Goal: Information Seeking & Learning: Check status

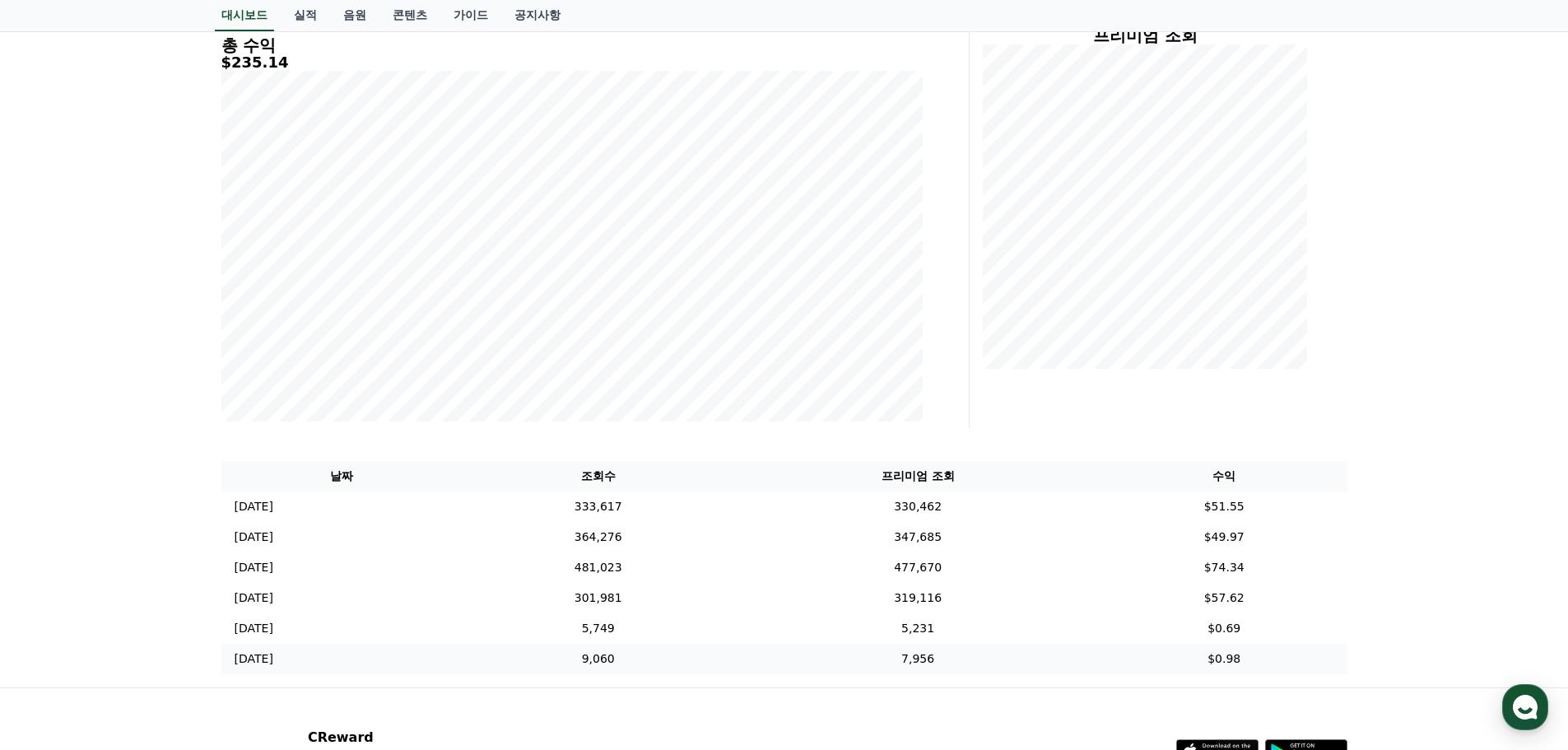
scroll to position [247, 0]
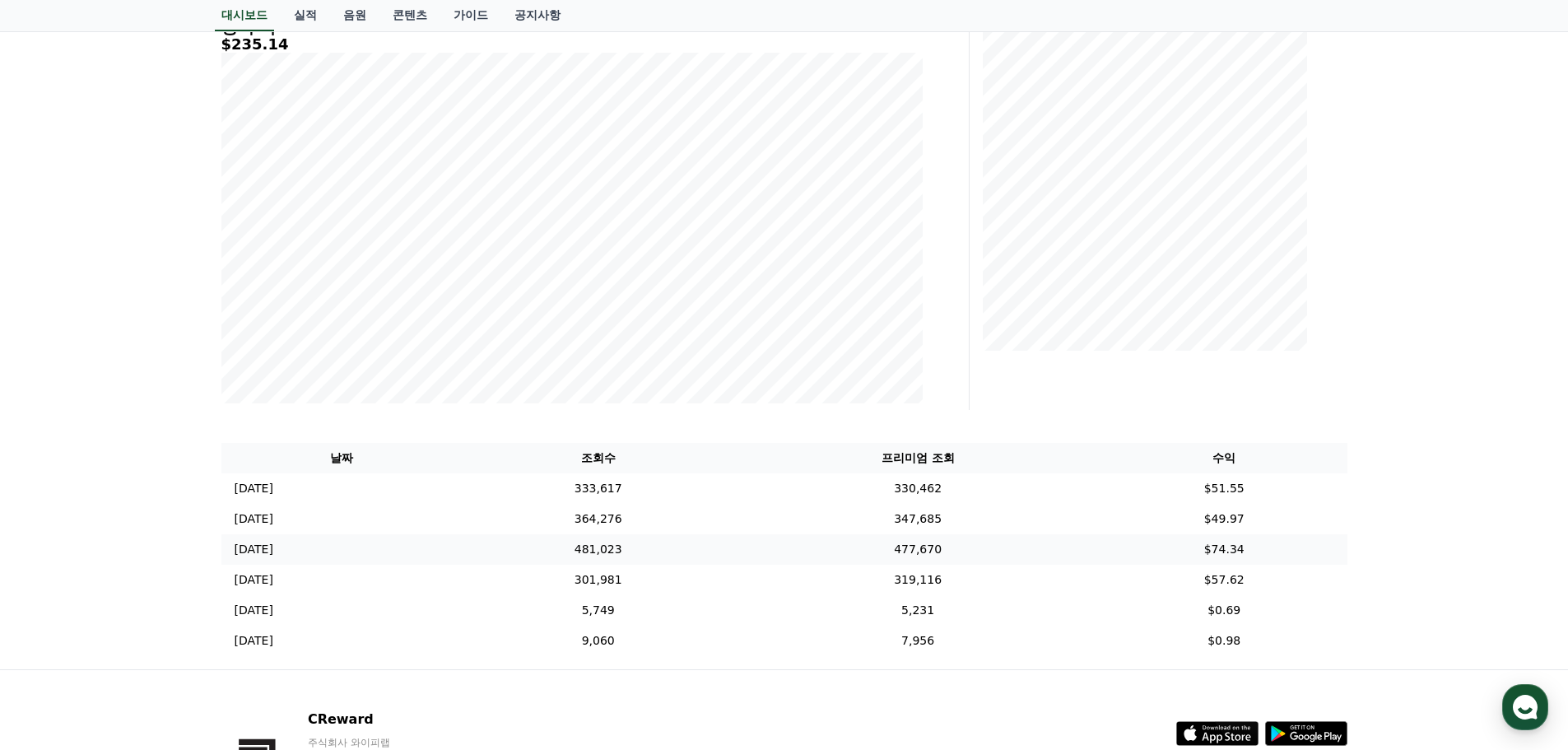
click at [250, 556] on p "[DATE]" at bounding box center [254, 549] width 39 height 17
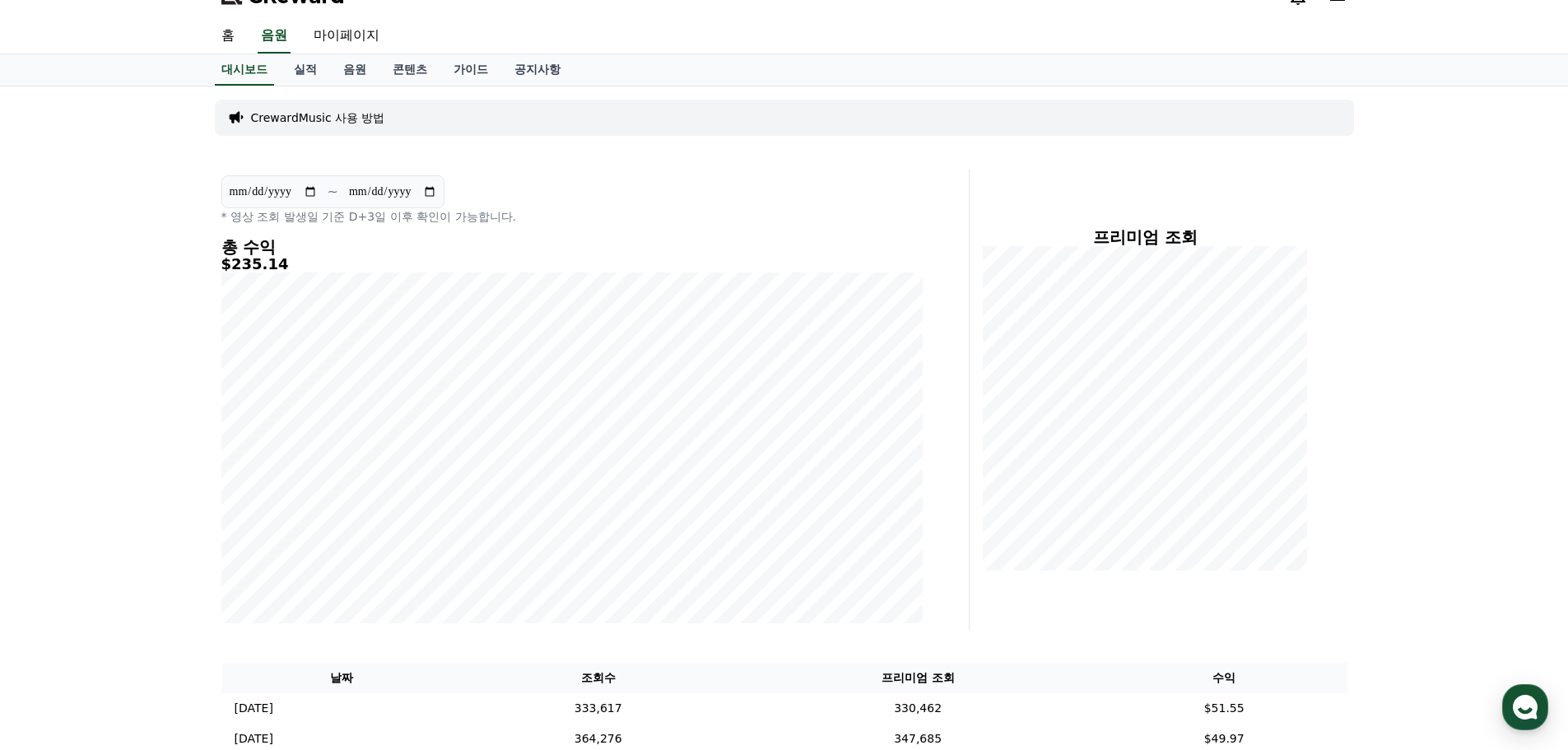
scroll to position [0, 0]
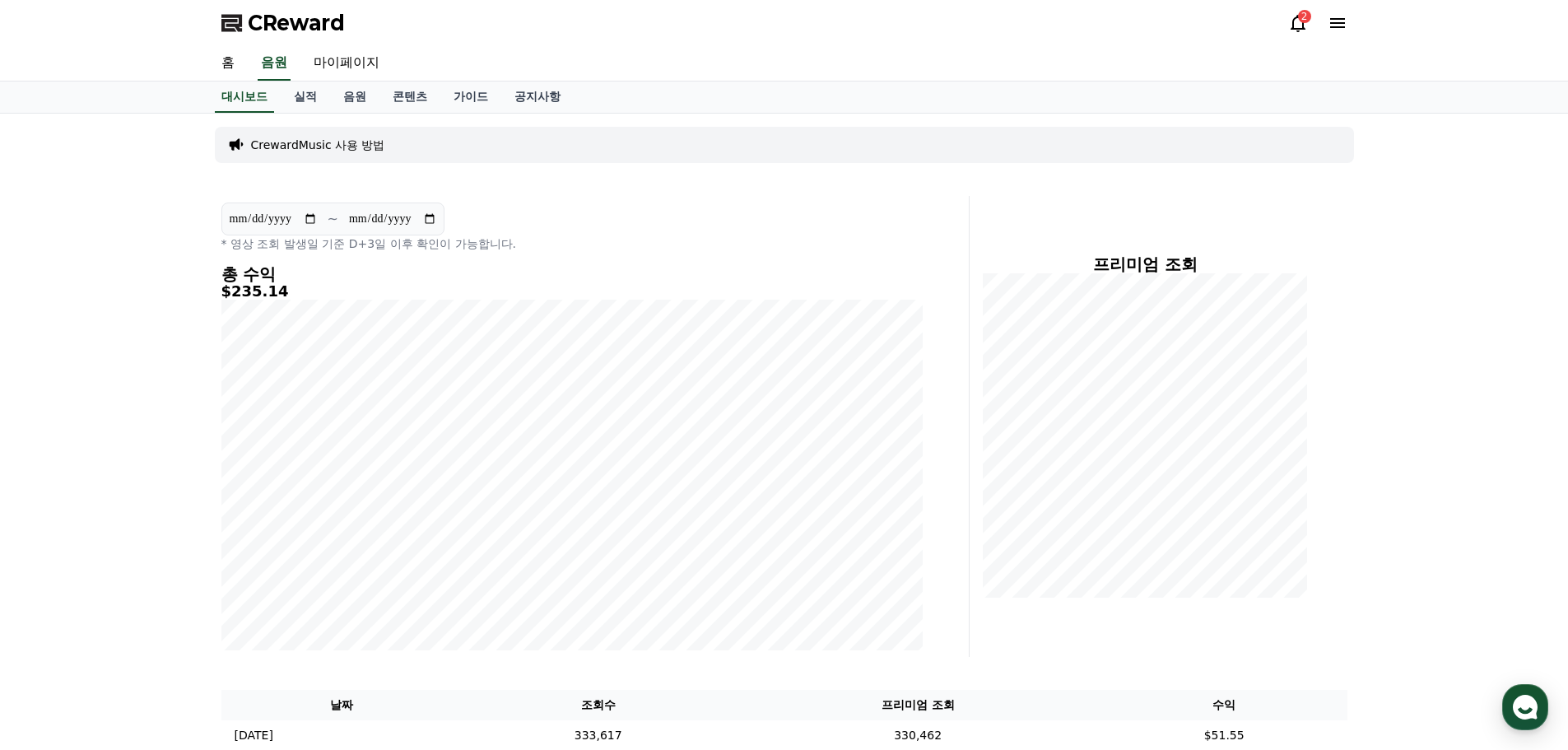
click at [1290, 22] on icon at bounding box center [1297, 23] width 20 height 20
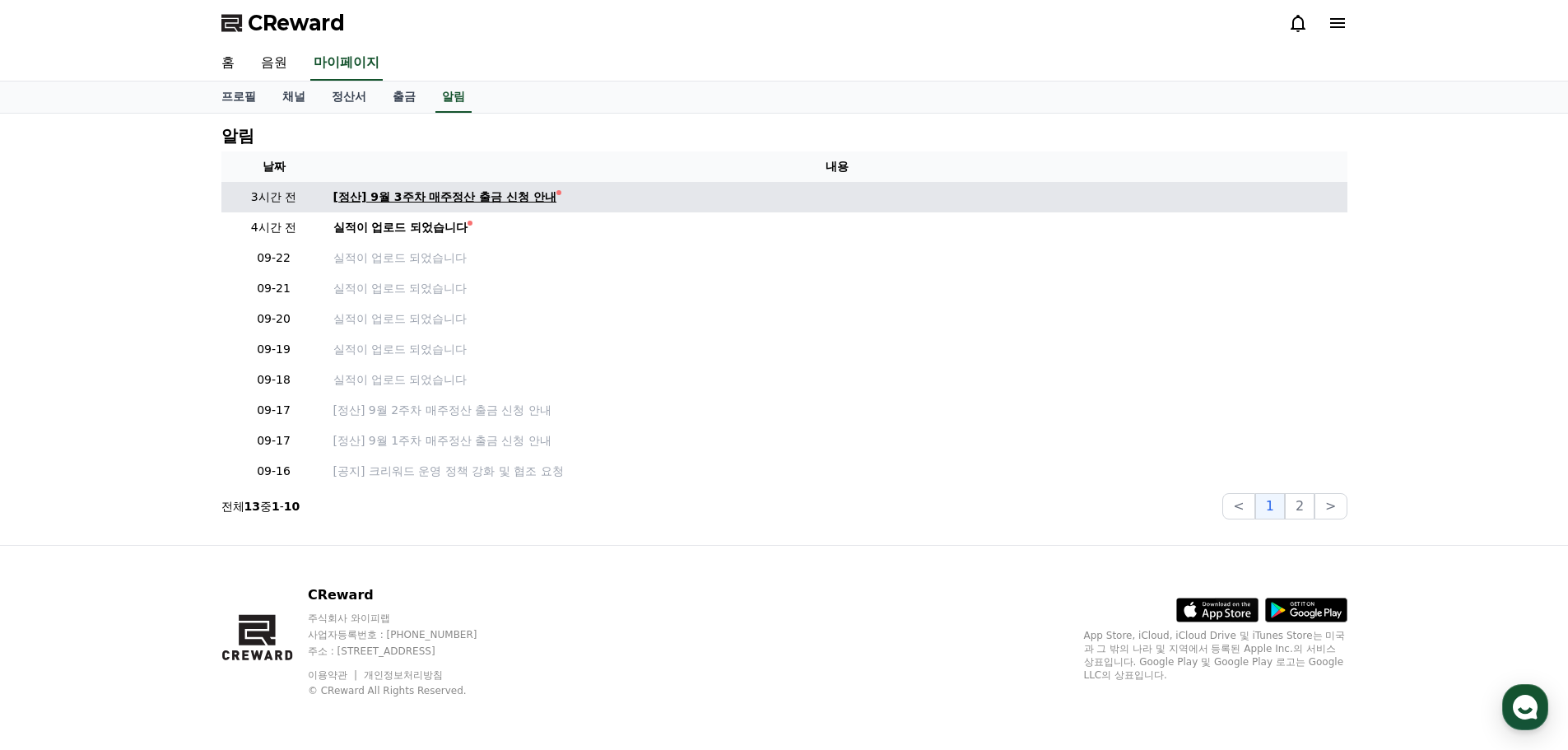
click at [534, 203] on div "[정산] 9월 3주차 매주정산 출금 신청 안내" at bounding box center [446, 197] width 224 height 17
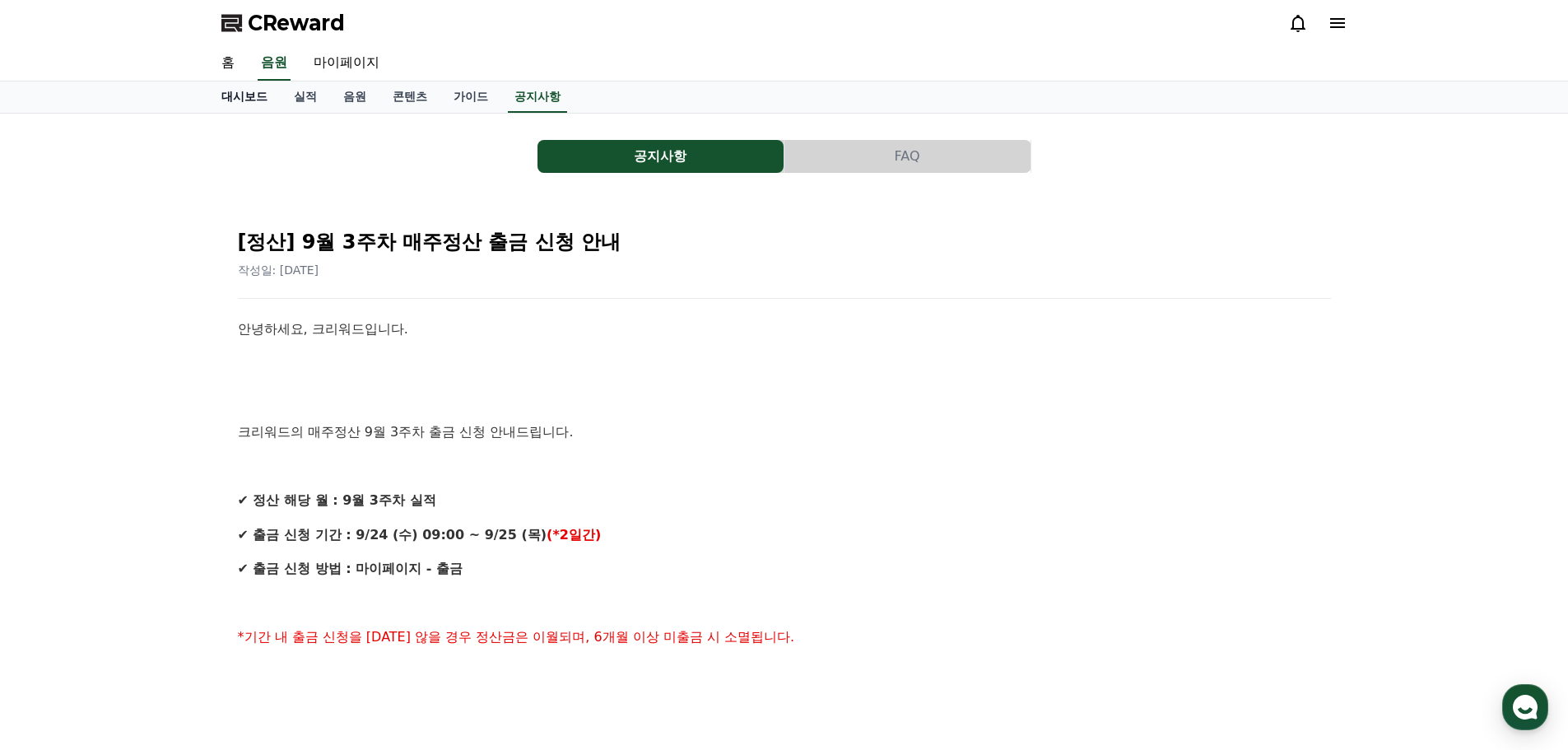
click at [267, 98] on link "대시보드" at bounding box center [244, 97] width 72 height 31
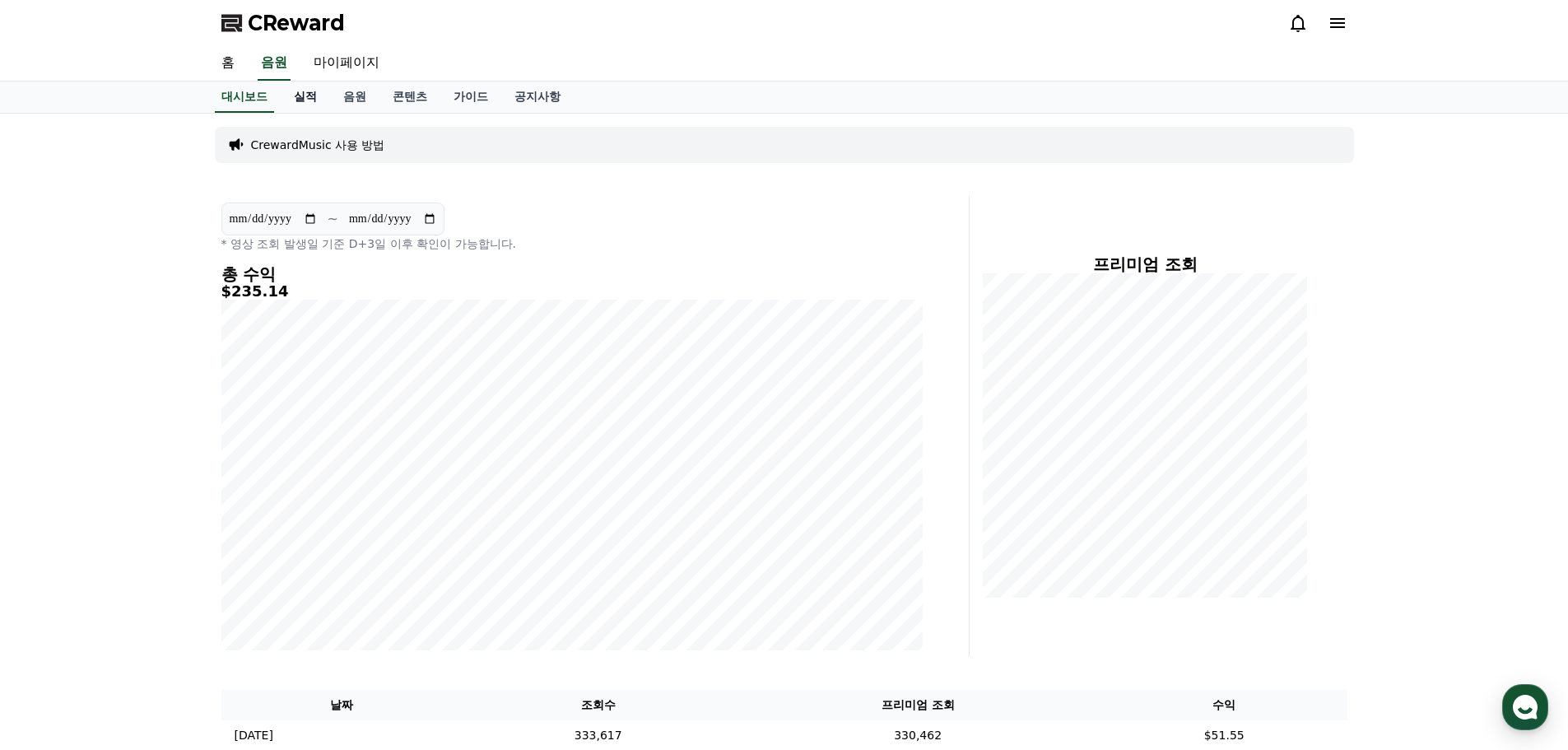
click at [305, 95] on link "실적" at bounding box center [305, 97] width 49 height 31
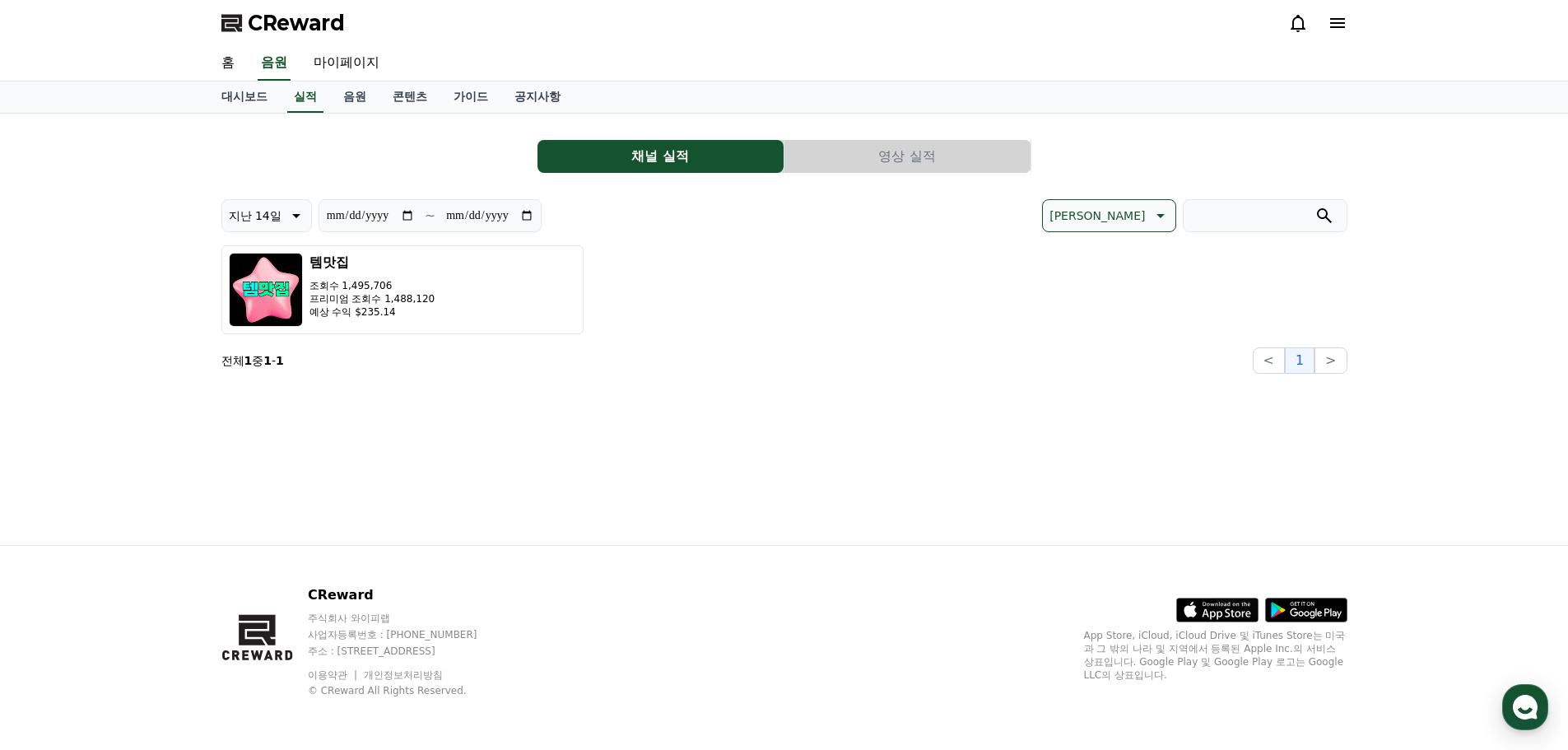
click at [909, 156] on button "영상 실적" at bounding box center [907, 156] width 246 height 33
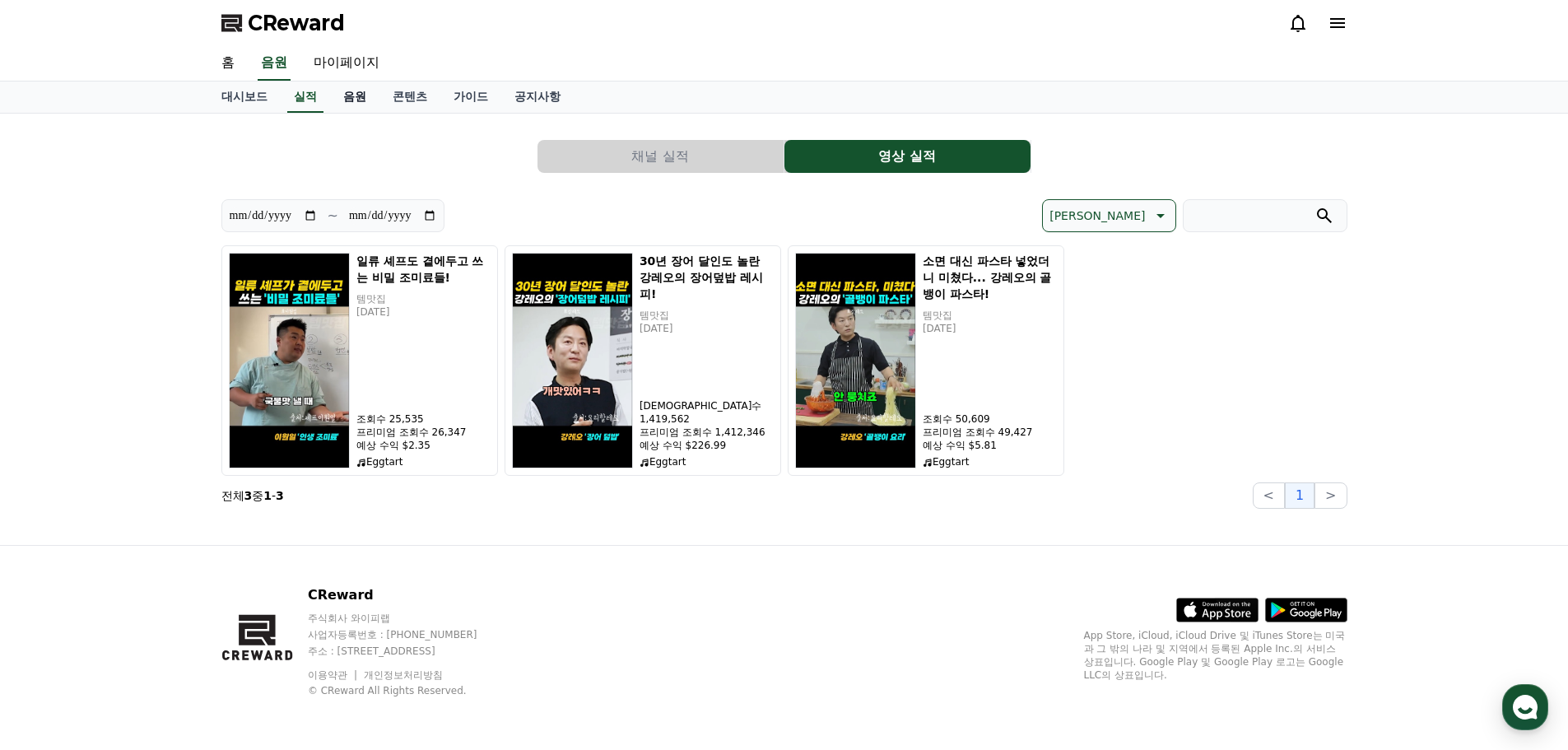
click at [346, 96] on link "음원" at bounding box center [354, 97] width 49 height 31
click at [357, 102] on link "음원" at bounding box center [354, 97] width 36 height 31
click at [350, 60] on link "마이페이지" at bounding box center [346, 63] width 92 height 34
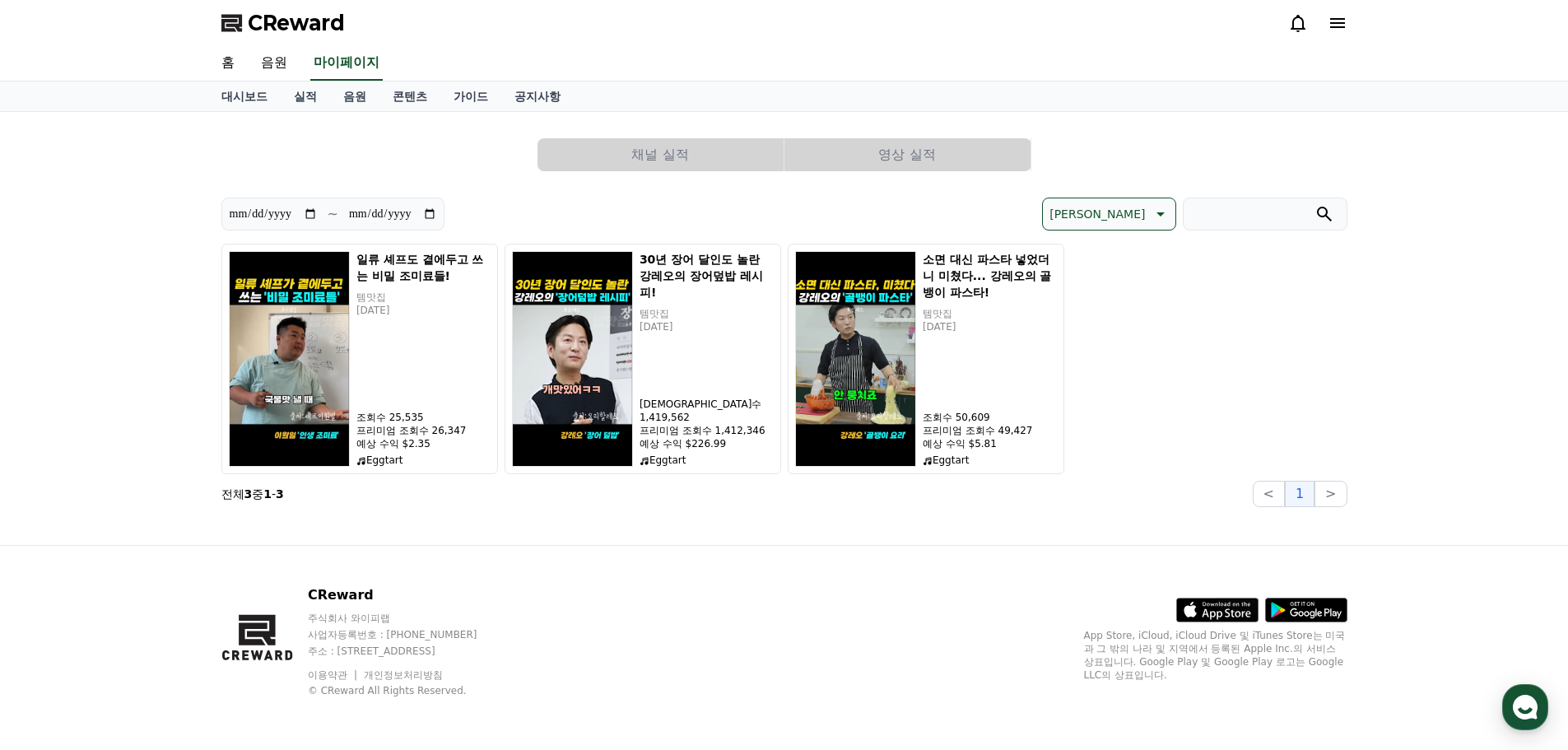
click at [293, 22] on span "CReward" at bounding box center [296, 23] width 97 height 27
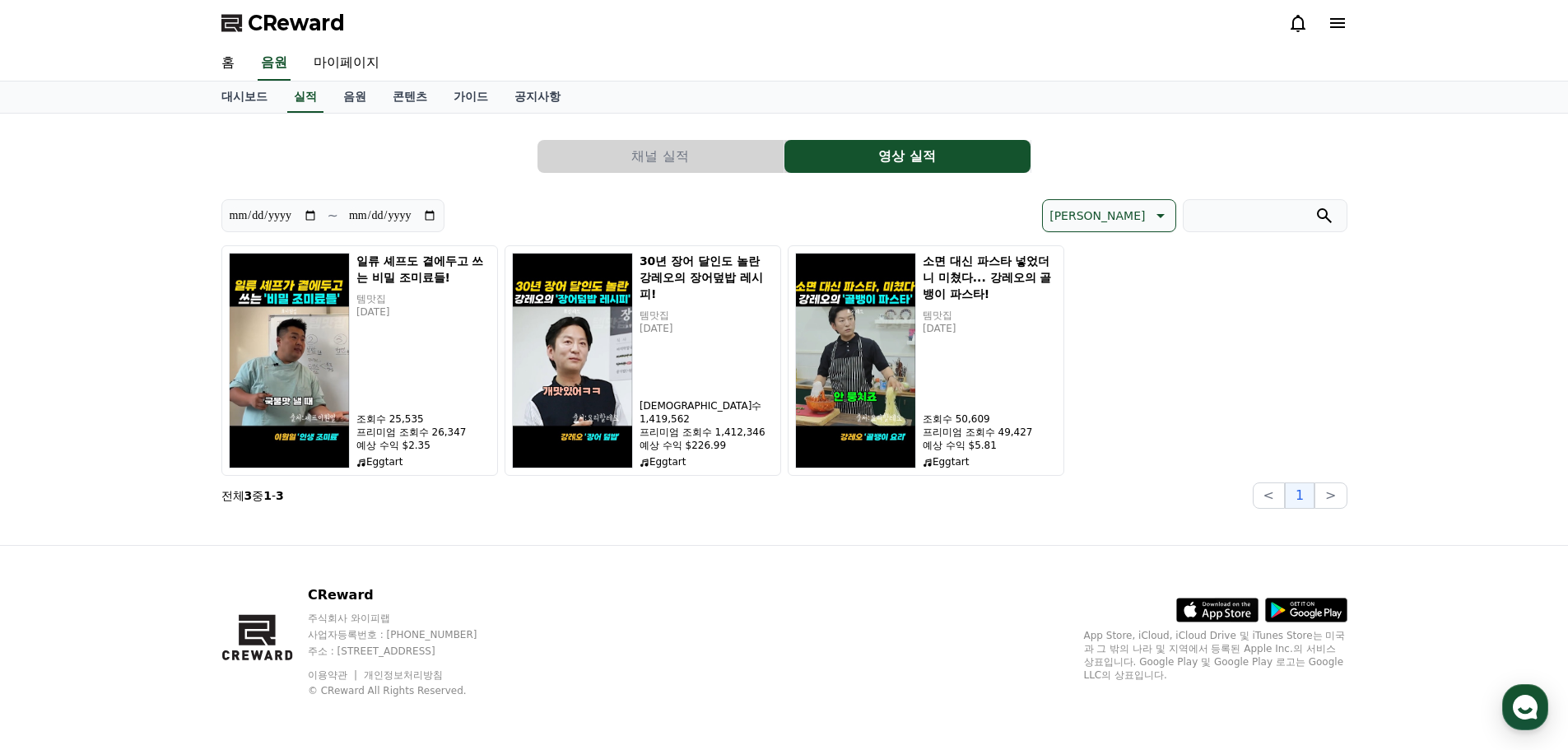
click at [273, 24] on span "CReward" at bounding box center [296, 23] width 97 height 27
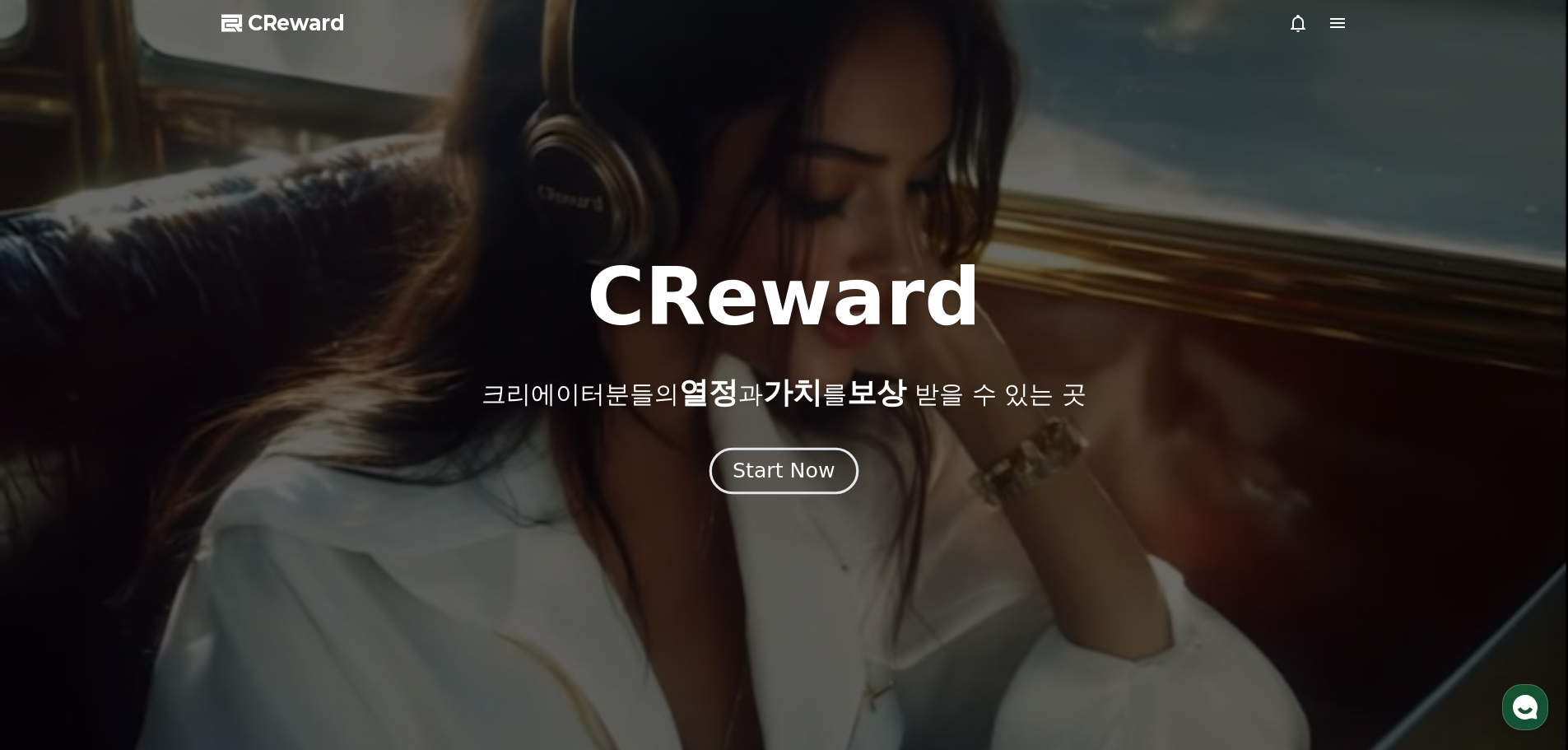
click at [799, 482] on div "Start Now" at bounding box center [783, 471] width 102 height 28
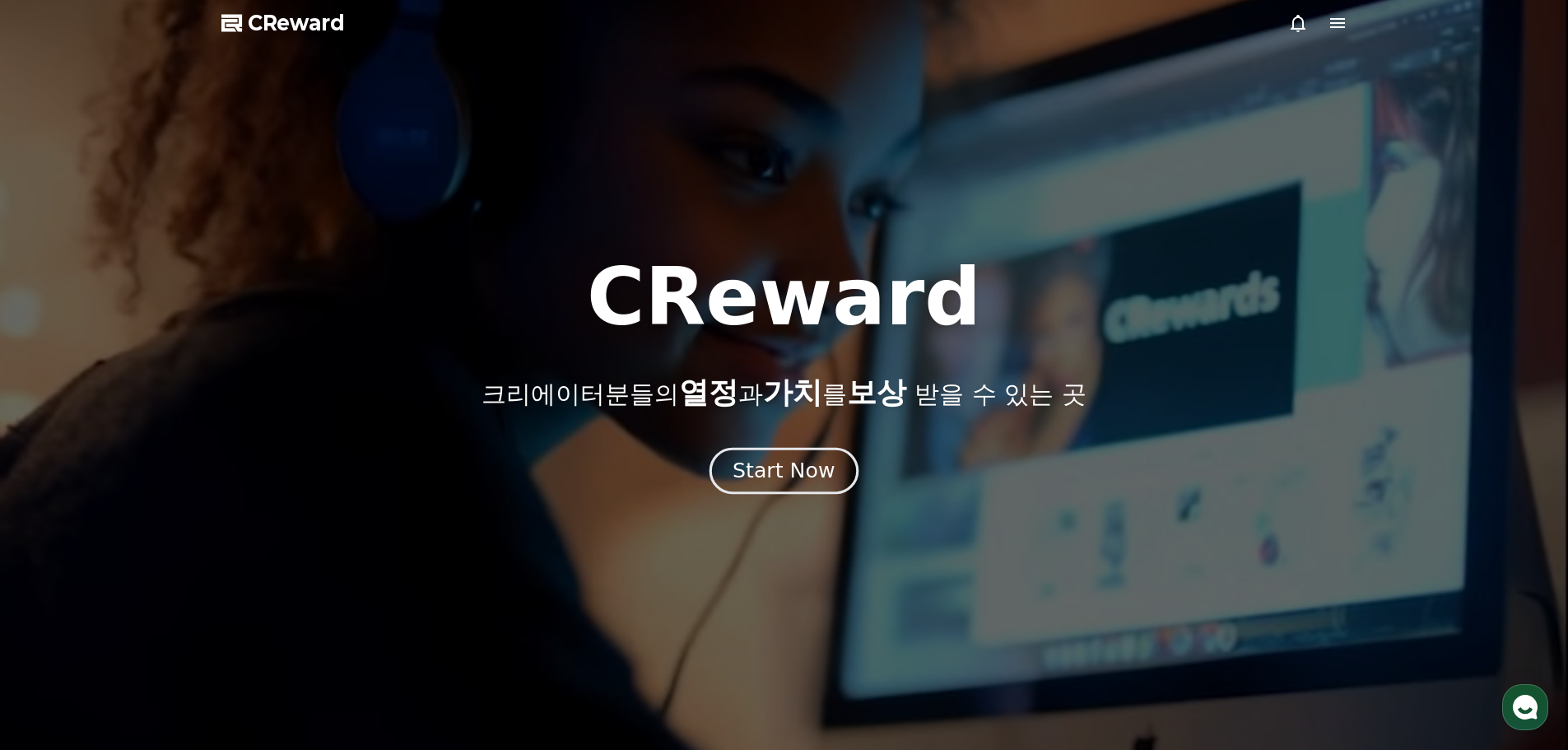
click at [805, 471] on div "Start Now" at bounding box center [783, 471] width 102 height 28
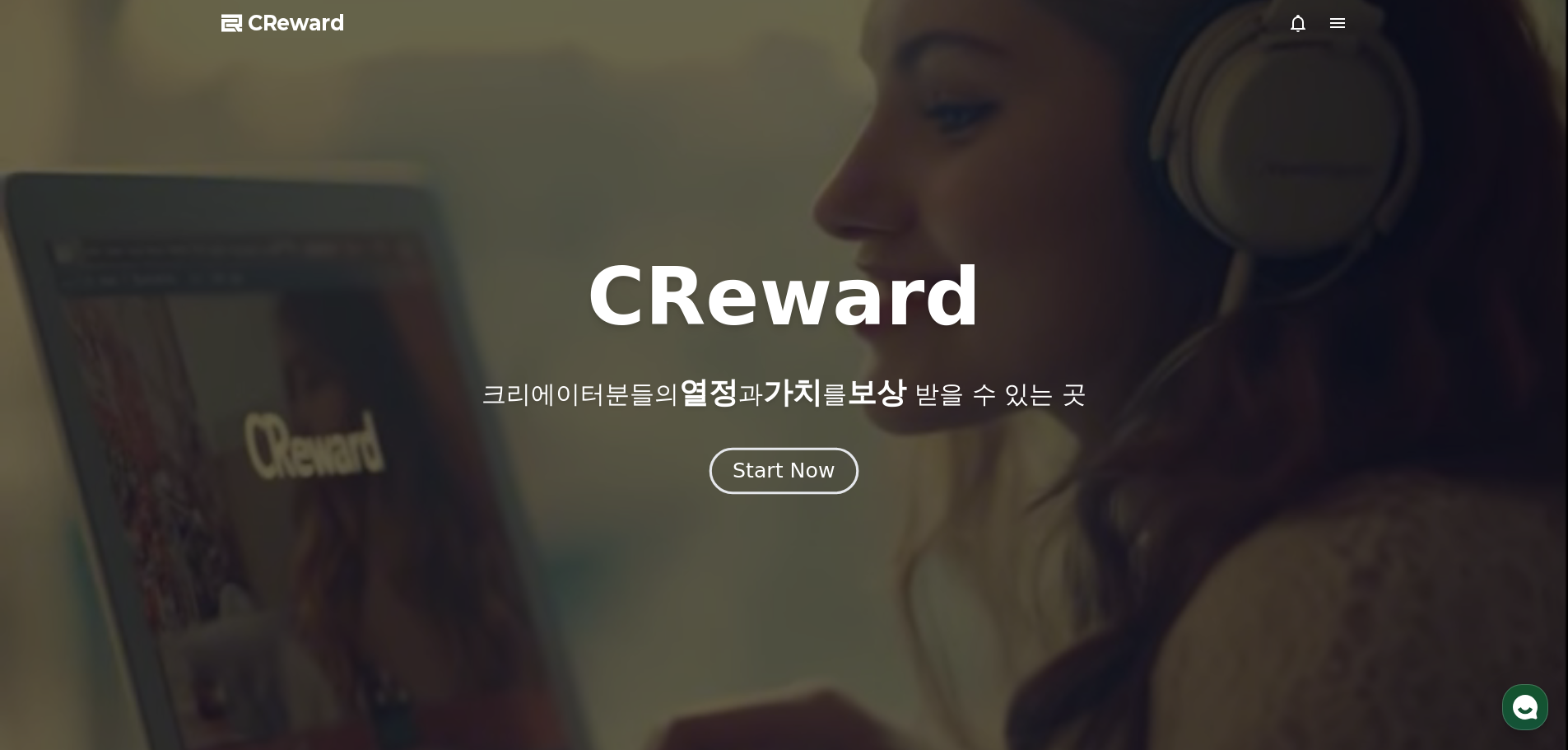
click at [764, 470] on div "Start Now" at bounding box center [783, 471] width 102 height 28
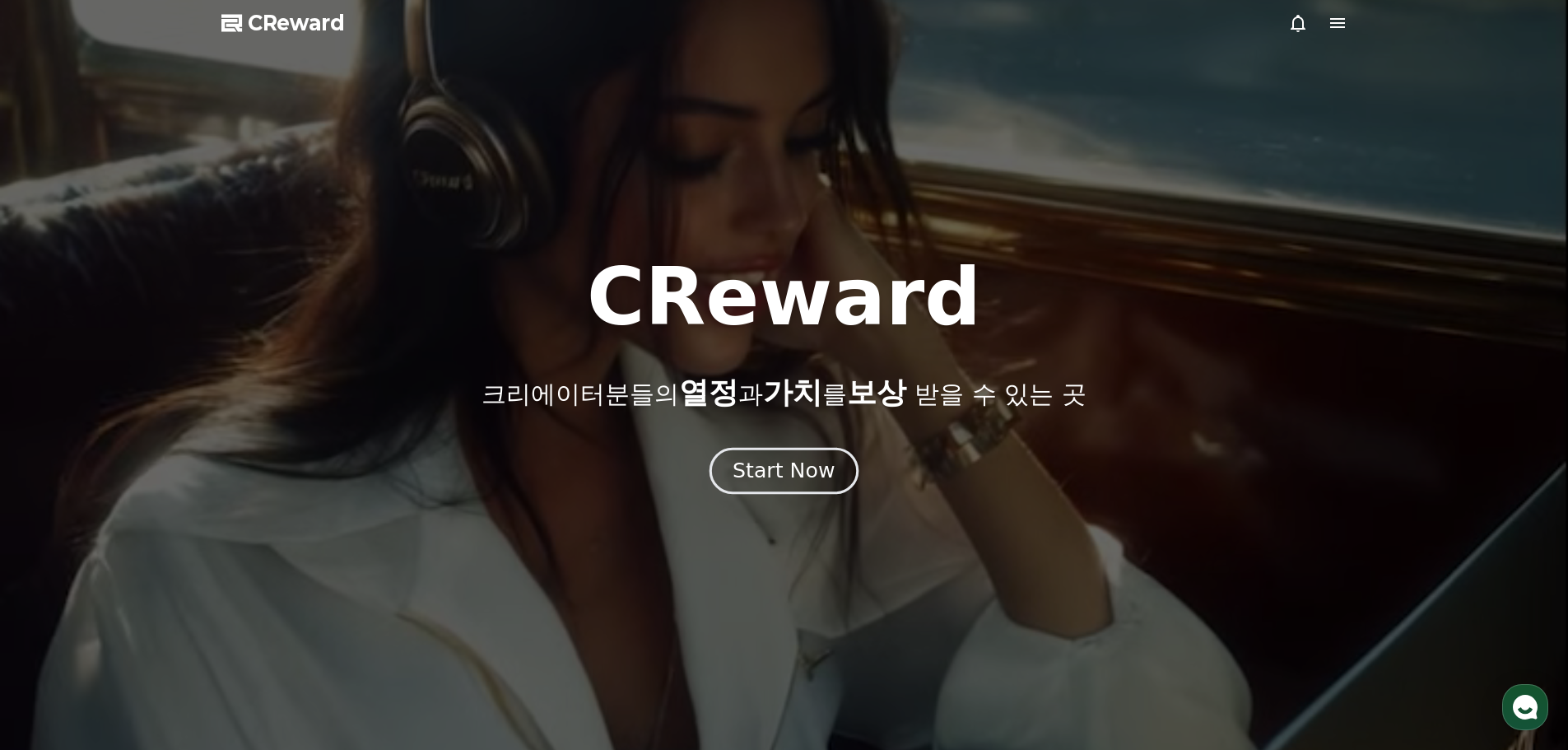
click at [760, 464] on div "Start Now" at bounding box center [783, 471] width 102 height 28
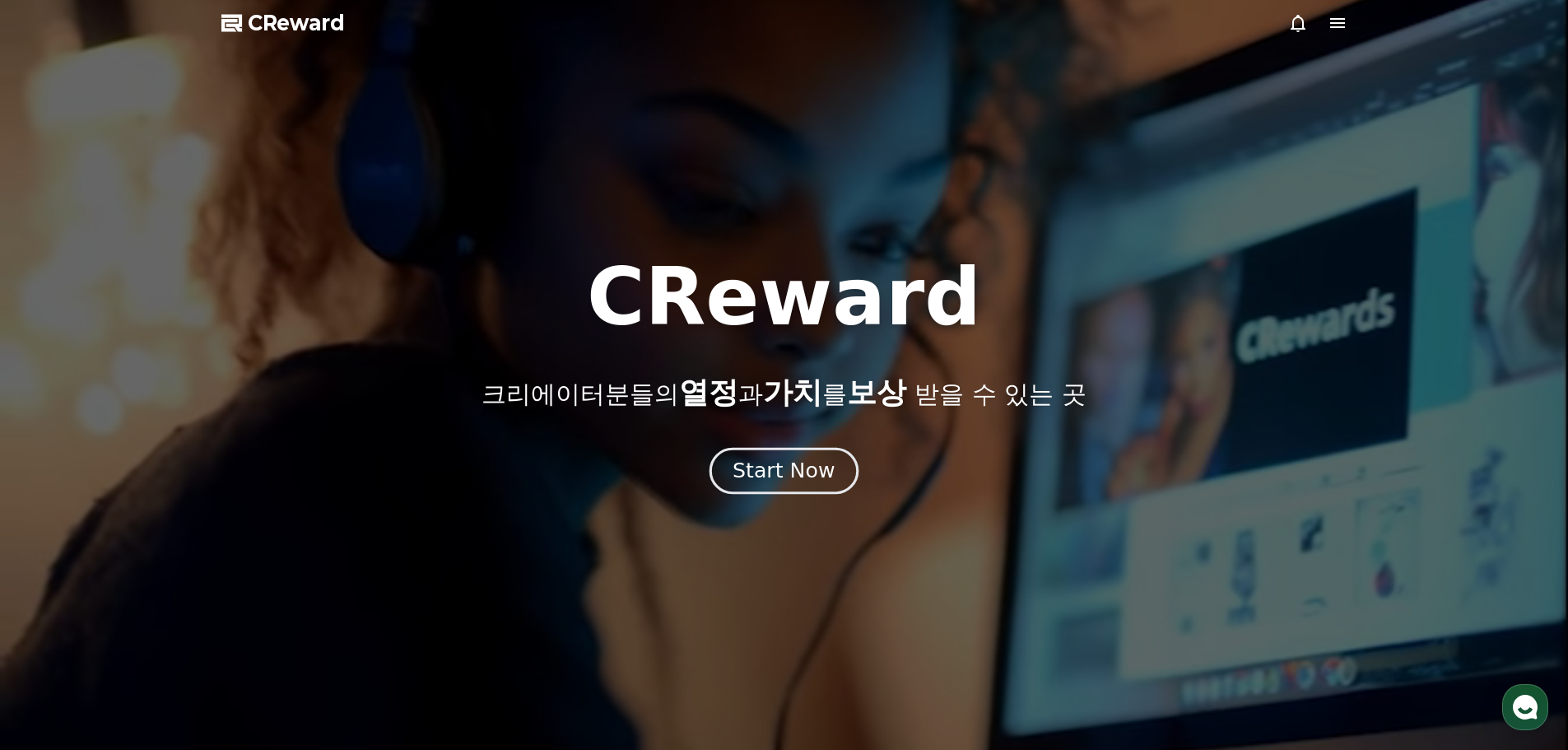
click at [797, 464] on div "Start Now" at bounding box center [783, 471] width 102 height 28
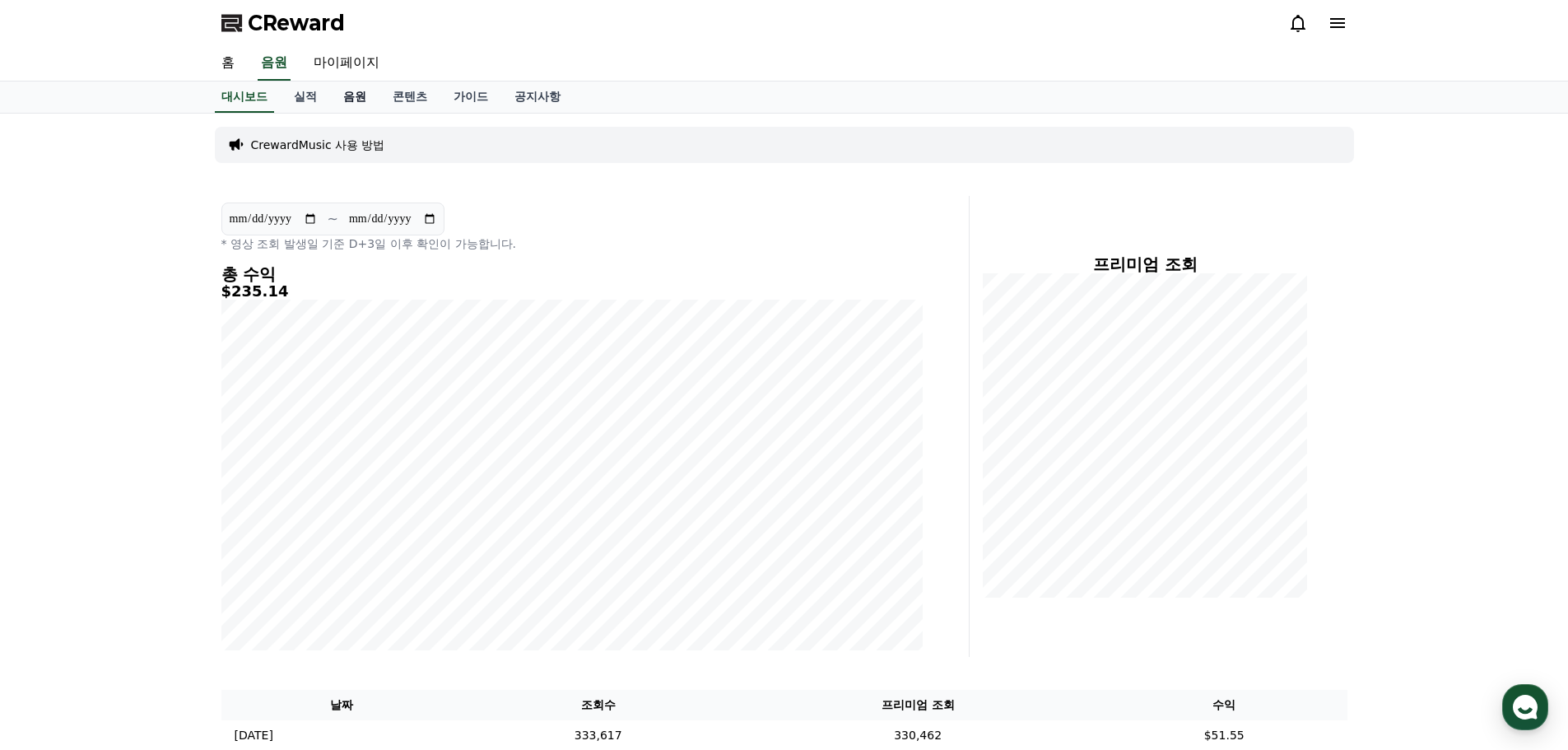
click at [348, 98] on link "음원" at bounding box center [354, 97] width 49 height 31
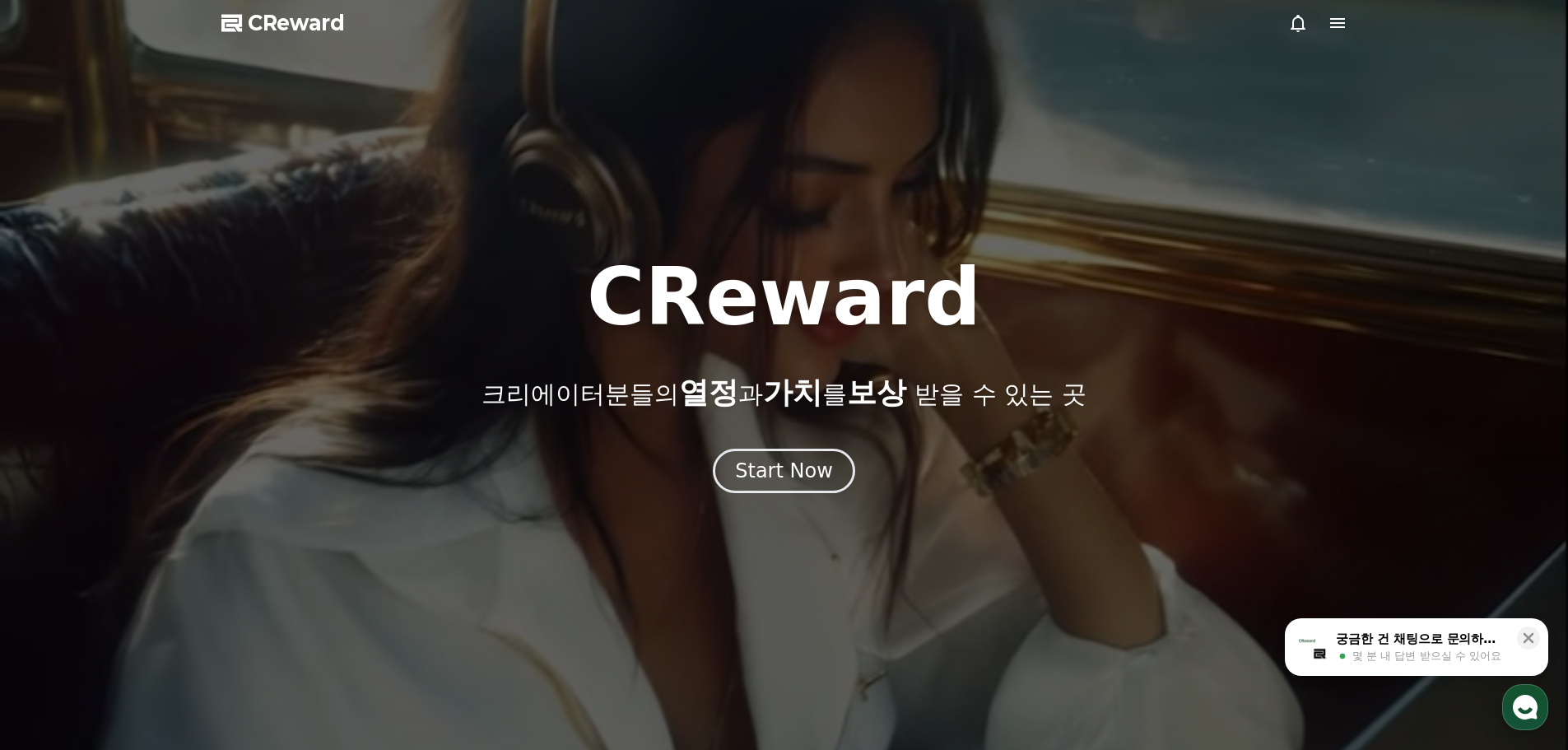
click at [1528, 703] on use "button" at bounding box center [1525, 707] width 25 height 25
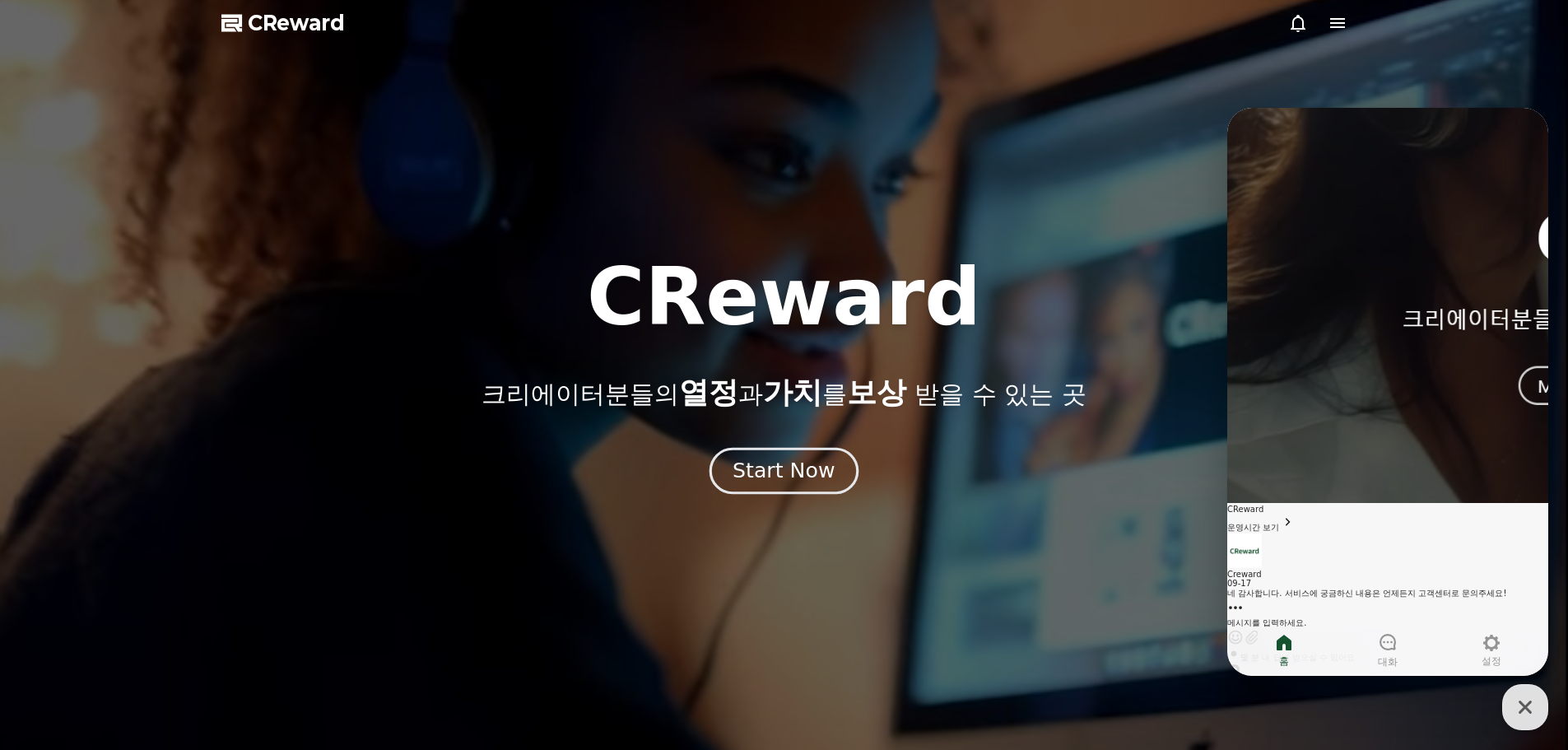
click at [814, 473] on div "Start Now" at bounding box center [783, 471] width 102 height 28
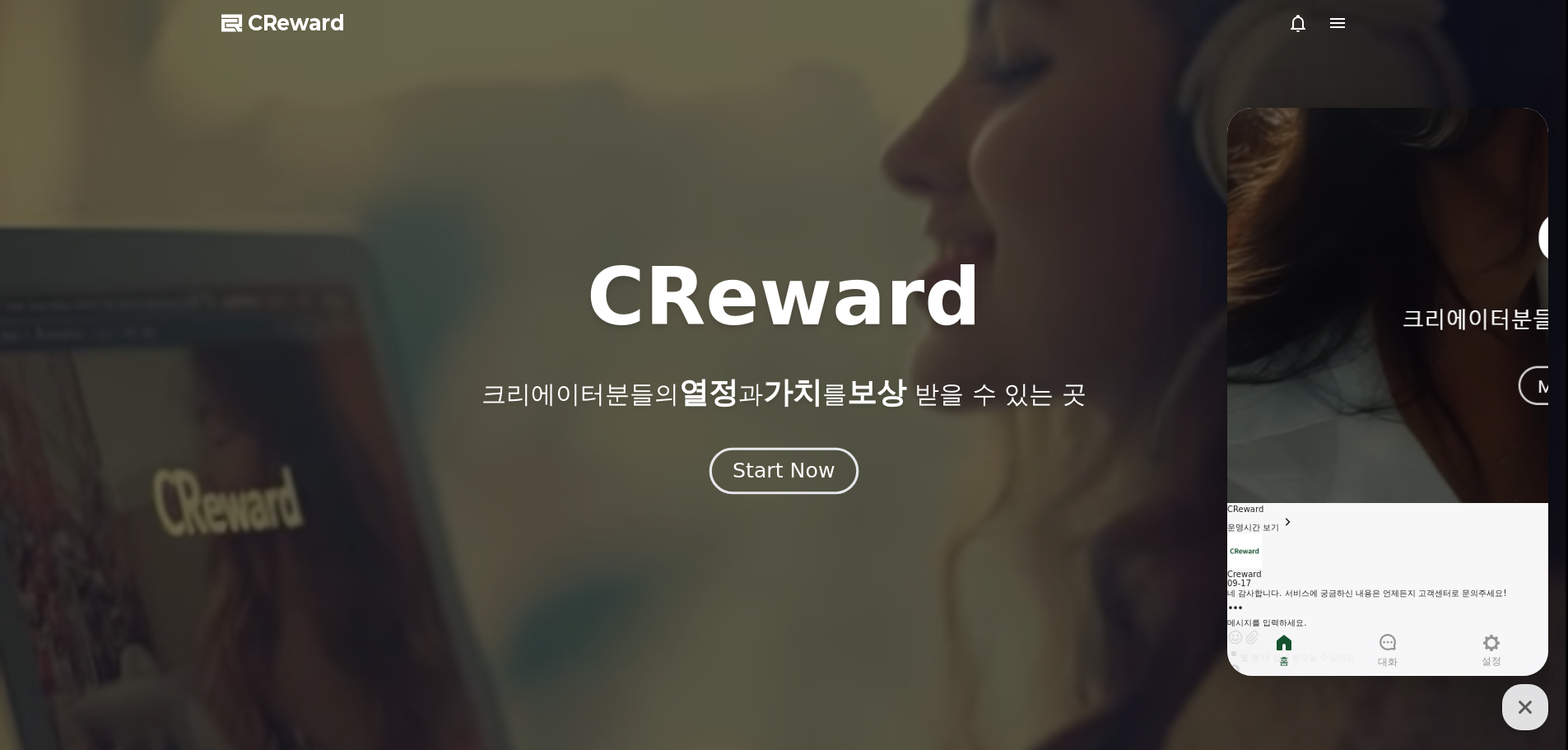
click at [784, 469] on div "Start Now" at bounding box center [783, 471] width 102 height 28
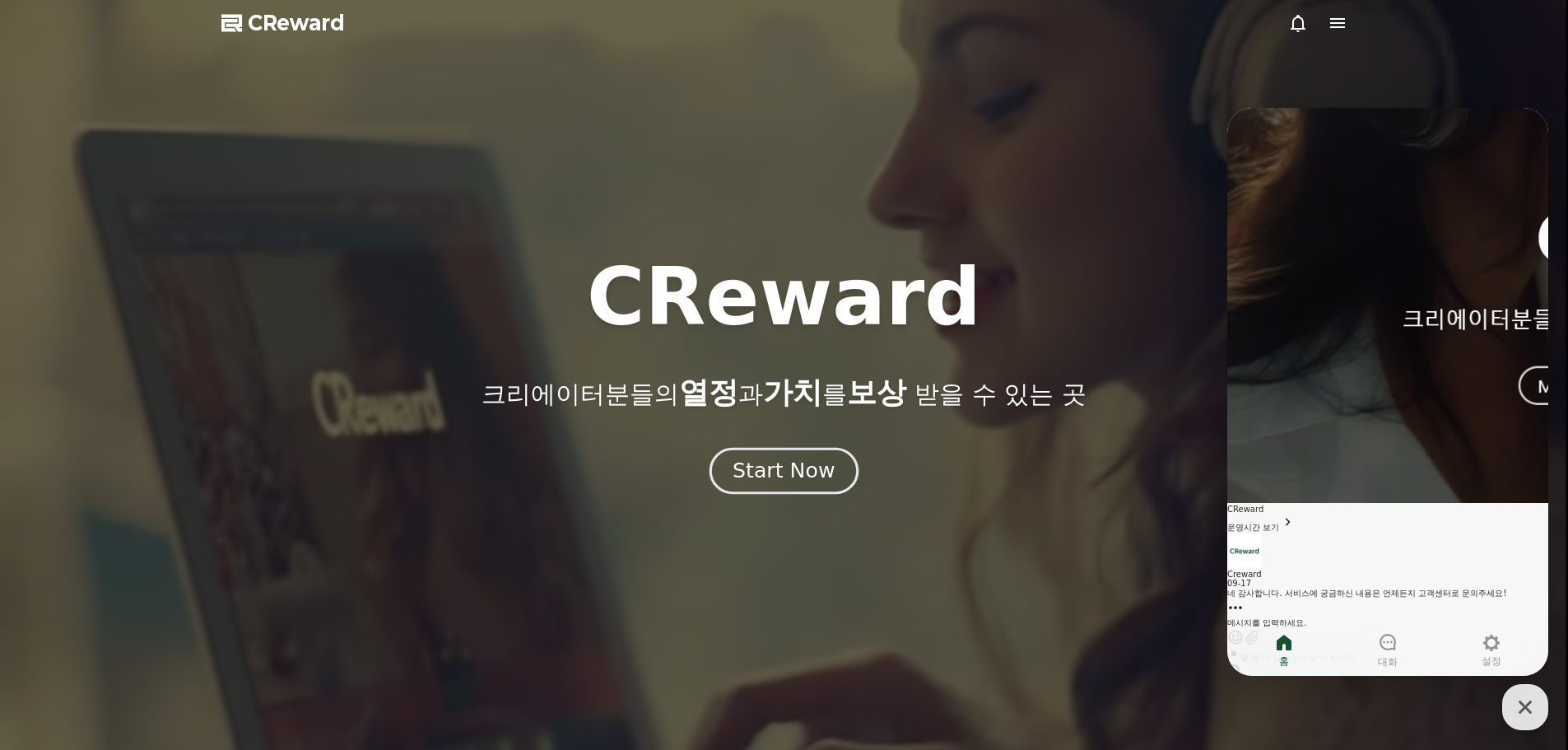
click at [784, 469] on div "Start Now" at bounding box center [783, 471] width 102 height 28
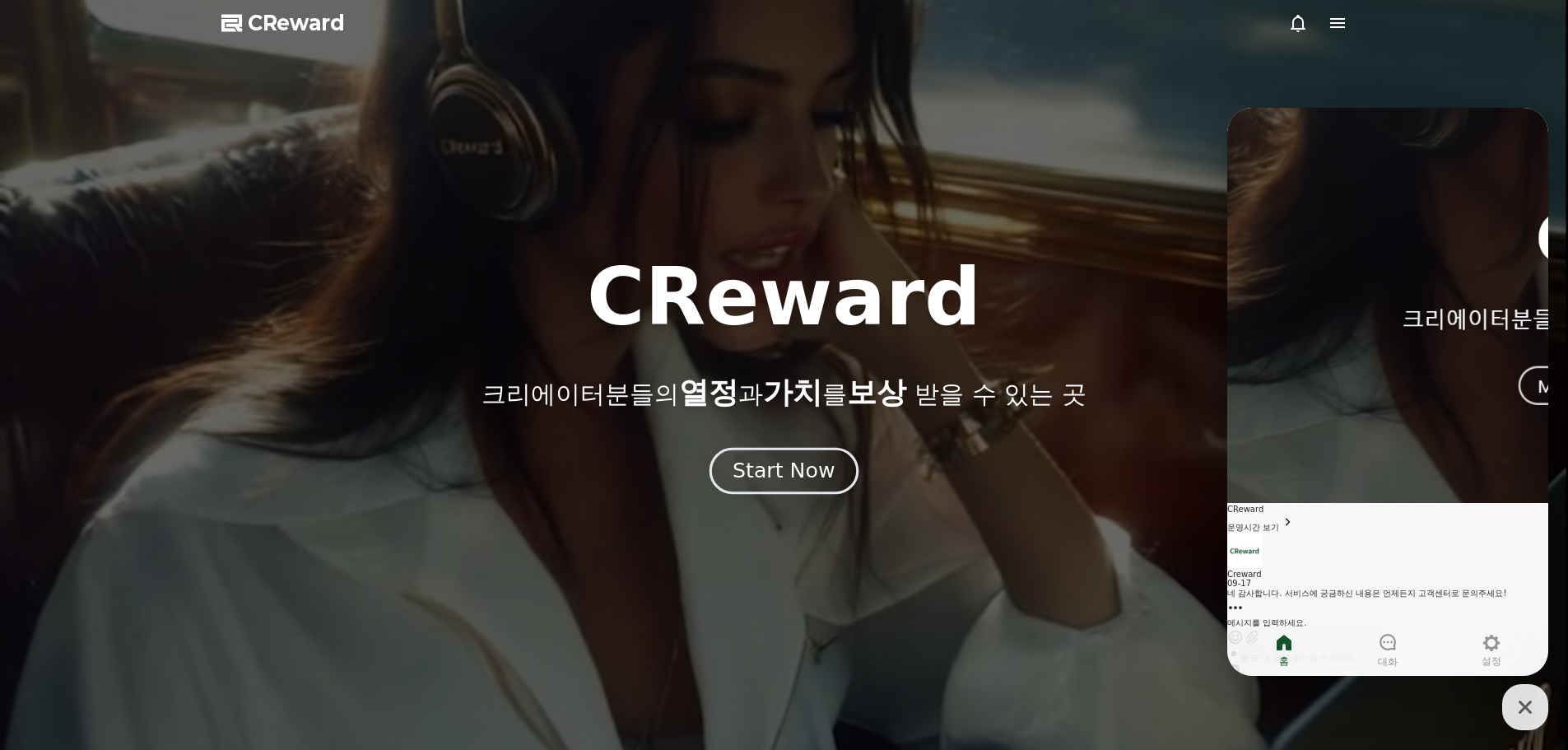
click at [784, 469] on div "Start Now" at bounding box center [783, 471] width 102 height 28
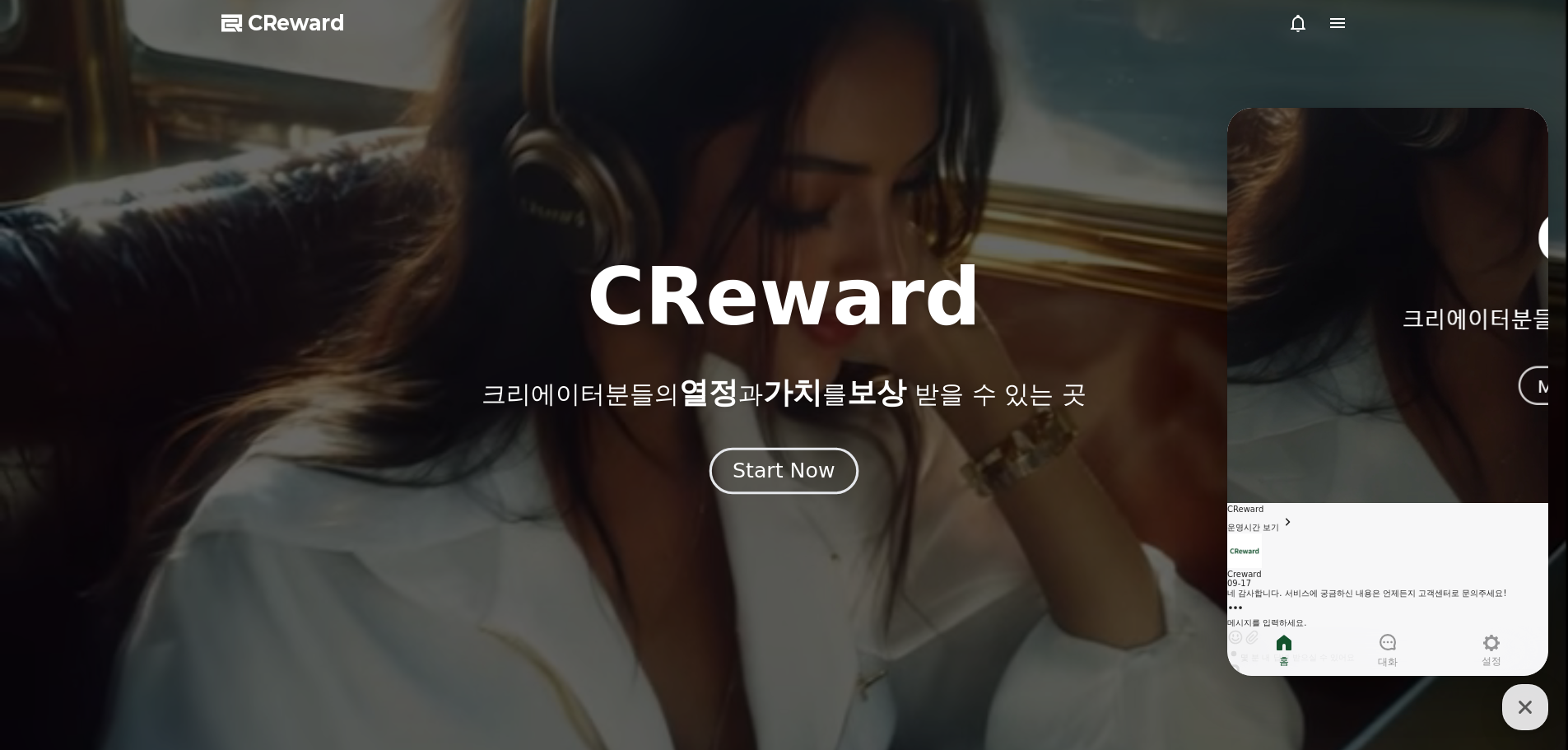
click at [783, 468] on div "Start Now" at bounding box center [783, 471] width 102 height 28
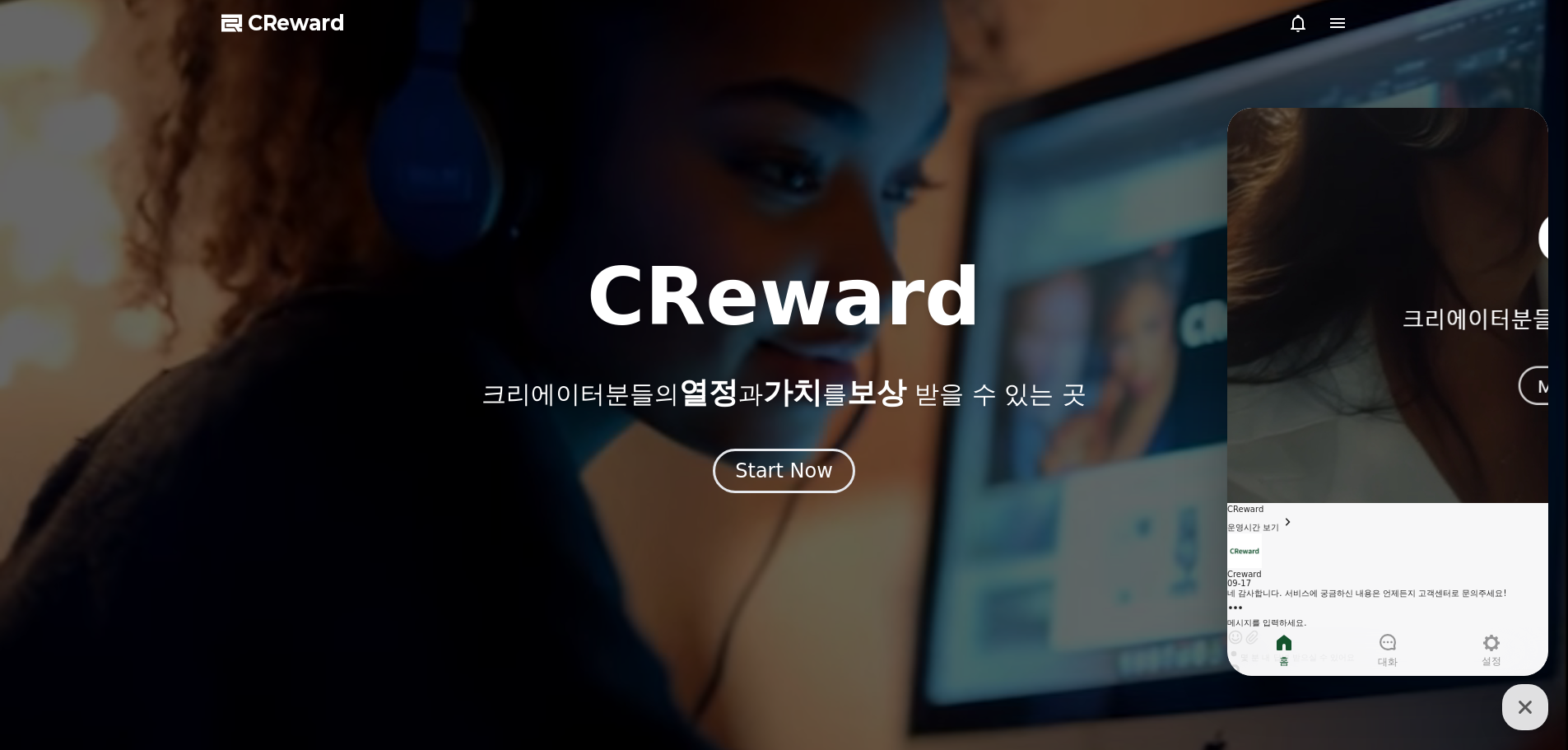
click at [1345, 15] on icon at bounding box center [1337, 23] width 20 height 20
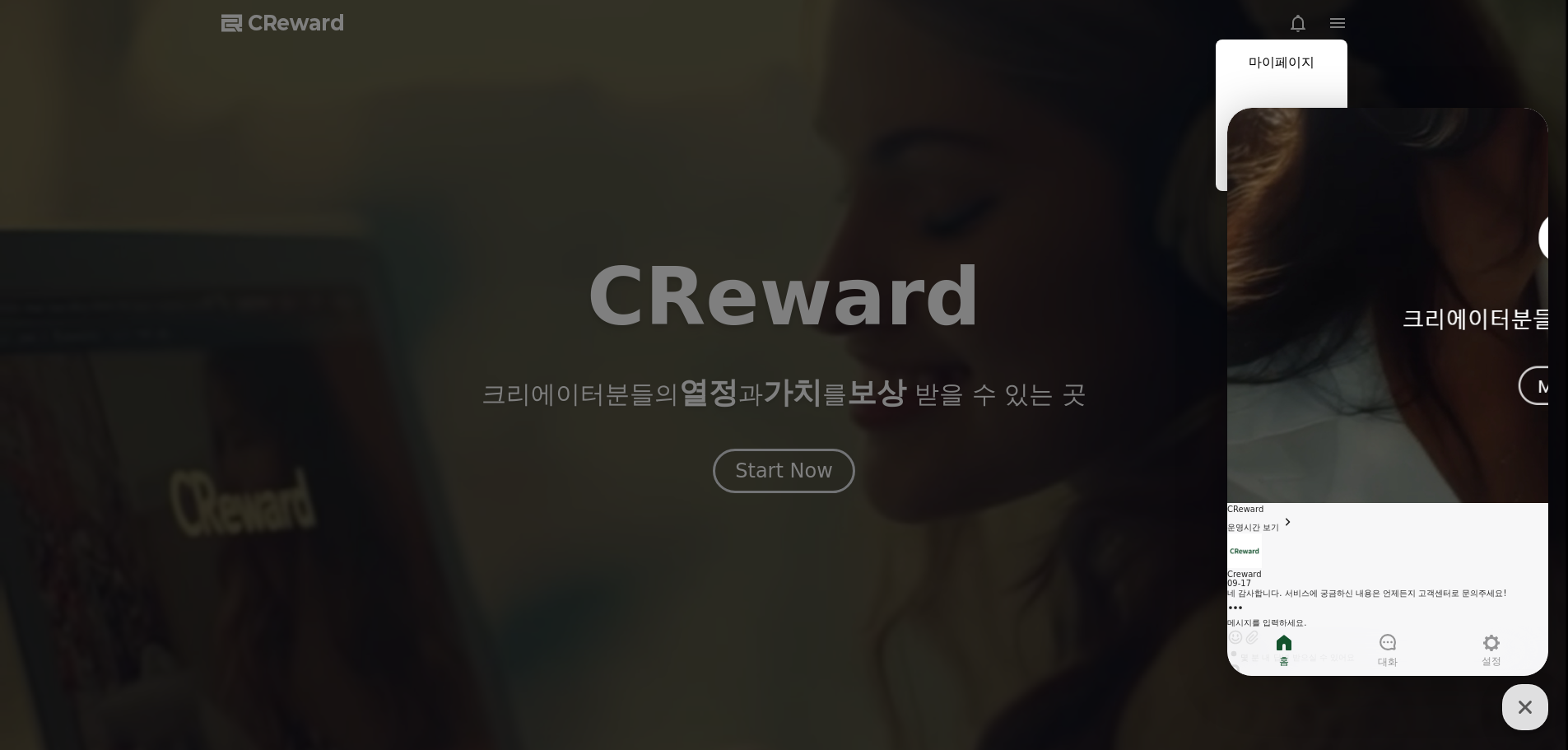
click at [1514, 705] on icon "button" at bounding box center [1524, 706] width 29 height 29
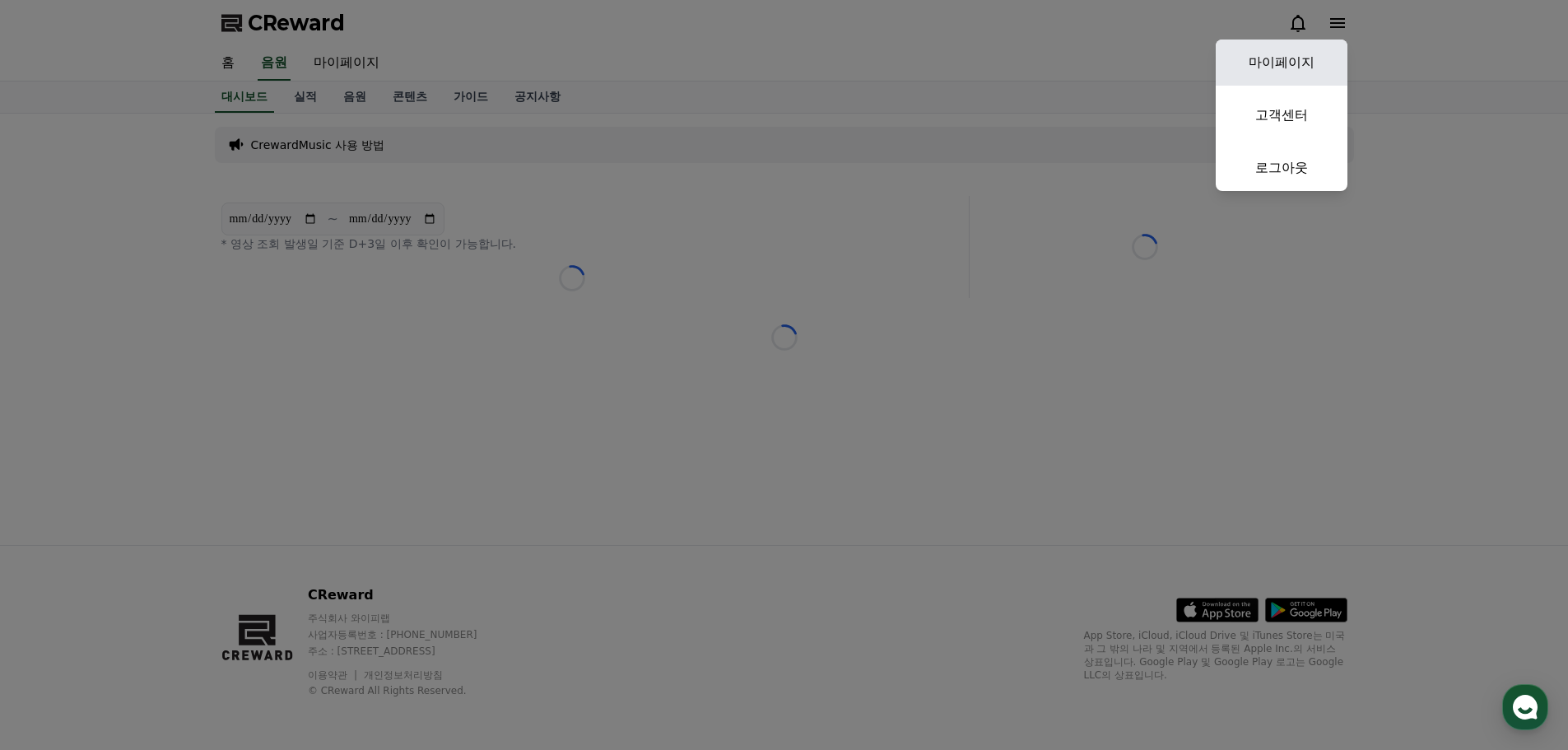
click at [1286, 70] on link "마이페이지" at bounding box center [1281, 63] width 132 height 46
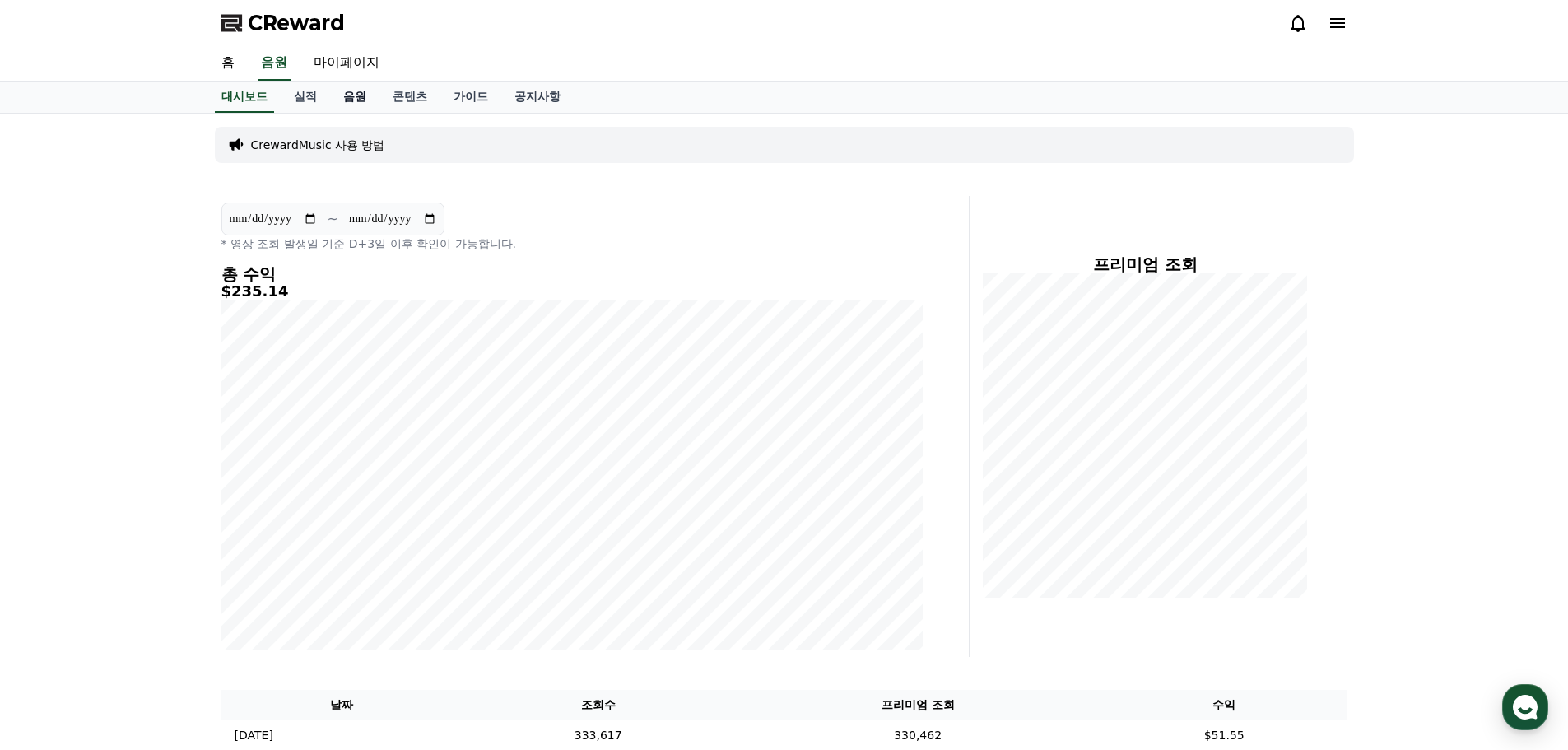
click at [351, 99] on link "음원" at bounding box center [354, 97] width 49 height 31
